Goal: Transaction & Acquisition: Book appointment/travel/reservation

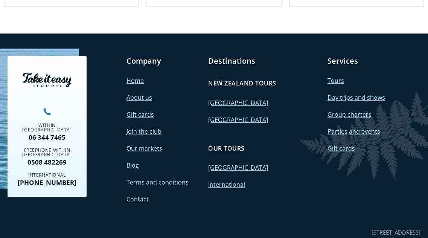
scroll to position [1619, 0]
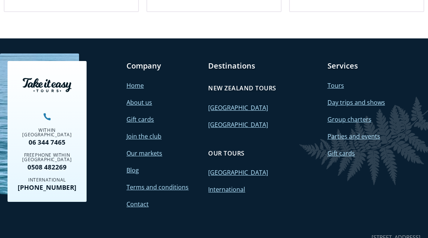
click at [336, 81] on link "Tours" at bounding box center [335, 85] width 17 height 8
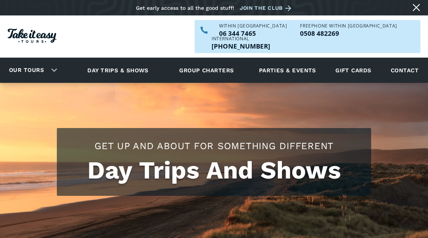
scroll to position [1619, 0]
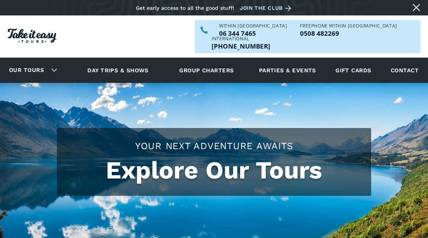
checkbox input "true"
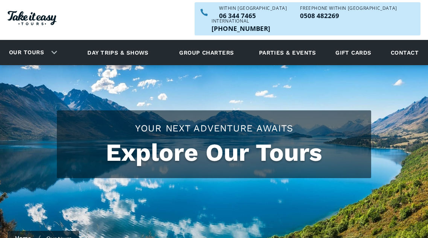
scroll to position [20, 0]
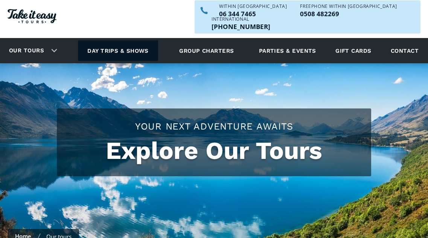
click at [124, 40] on link "Day trips & shows" at bounding box center [118, 50] width 80 height 21
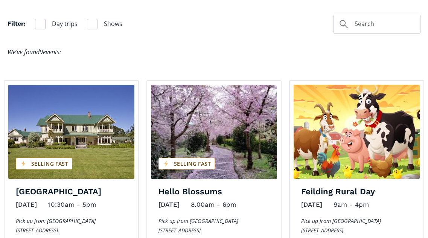
scroll to position [484, 0]
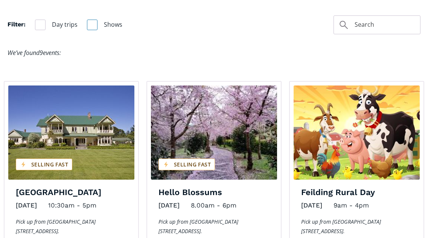
click at [91, 20] on div "Filter" at bounding box center [92, 25] width 11 height 11
click at [91, 22] on input "Shows" at bounding box center [89, 24] width 5 height 5
checkbox input "true"
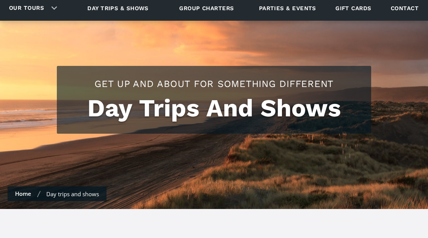
scroll to position [0, 0]
